Goal: Navigation & Orientation: Find specific page/section

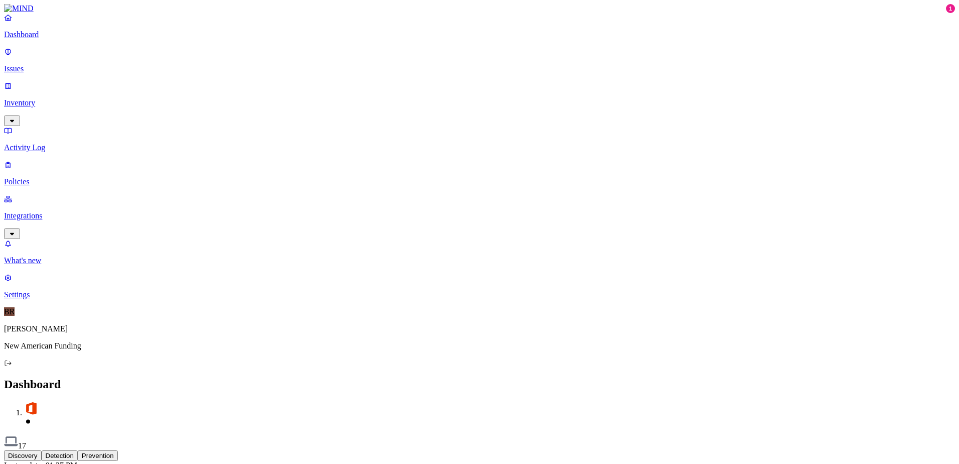
click at [471, 377] on div "Dashboard 17" at bounding box center [479, 413] width 951 height 73
click at [46, 67] on p "Issues" at bounding box center [479, 68] width 951 height 9
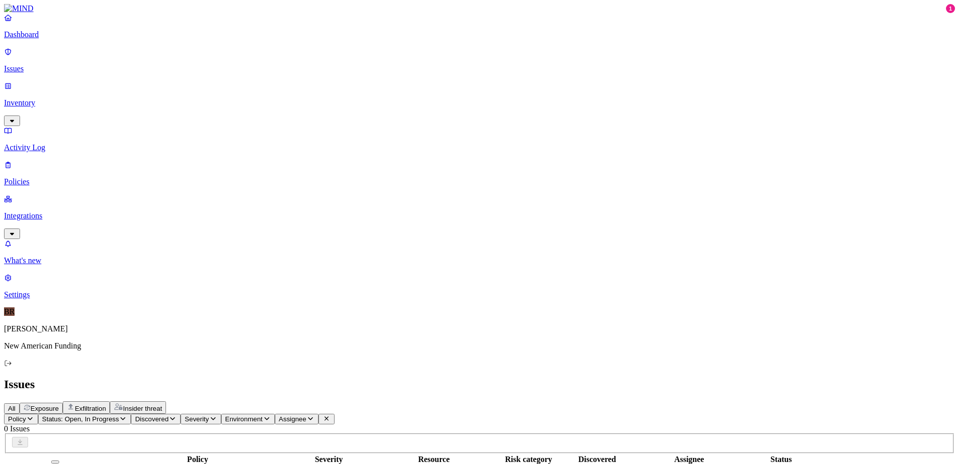
click at [127, 415] on icon "button" at bounding box center [123, 418] width 8 height 7
click at [348, 377] on h2 "Issues" at bounding box center [479, 384] width 951 height 14
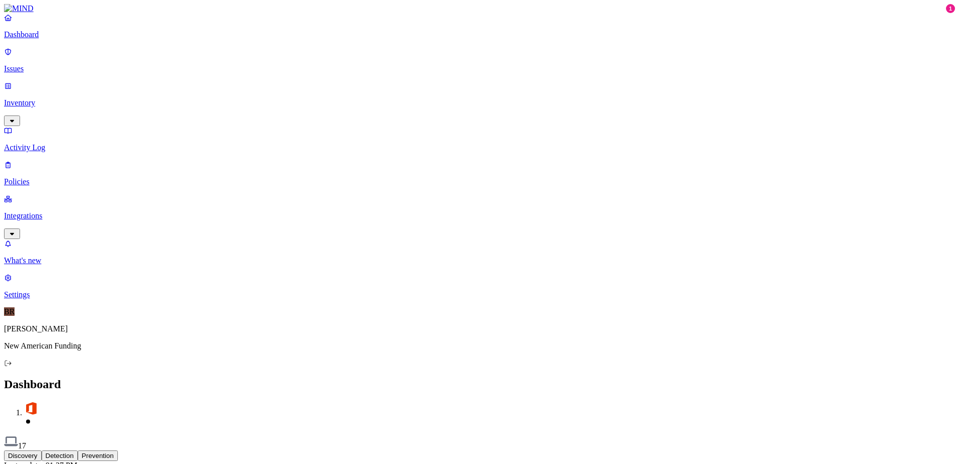
drag, startPoint x: 0, startPoint y: 0, endPoint x: 619, endPoint y: 26, distance: 619.7
click at [619, 377] on div "Dashboard 17" at bounding box center [479, 413] width 951 height 73
